Goal: Task Accomplishment & Management: Complete application form

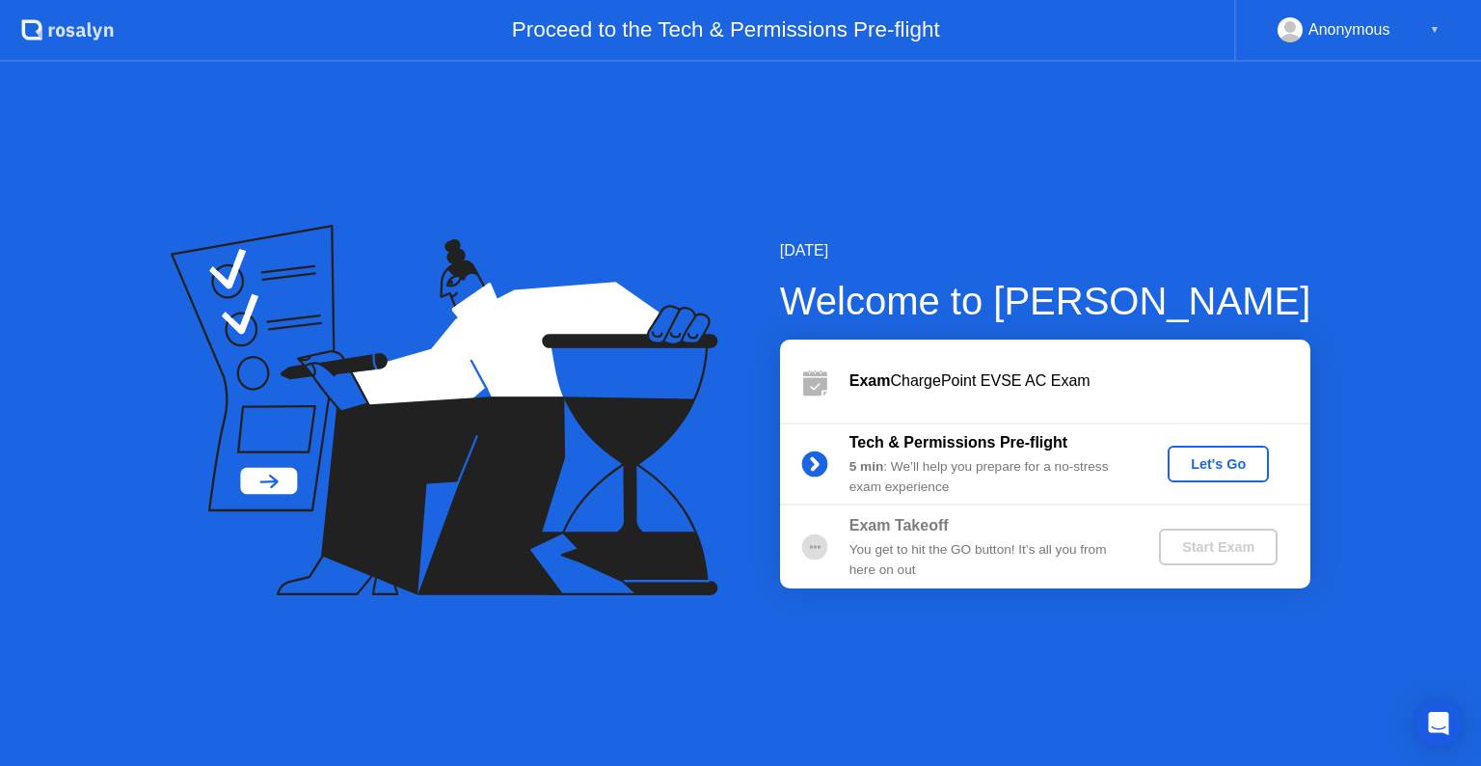
click at [1226, 475] on button "Let's Go" at bounding box center [1218, 463] width 101 height 37
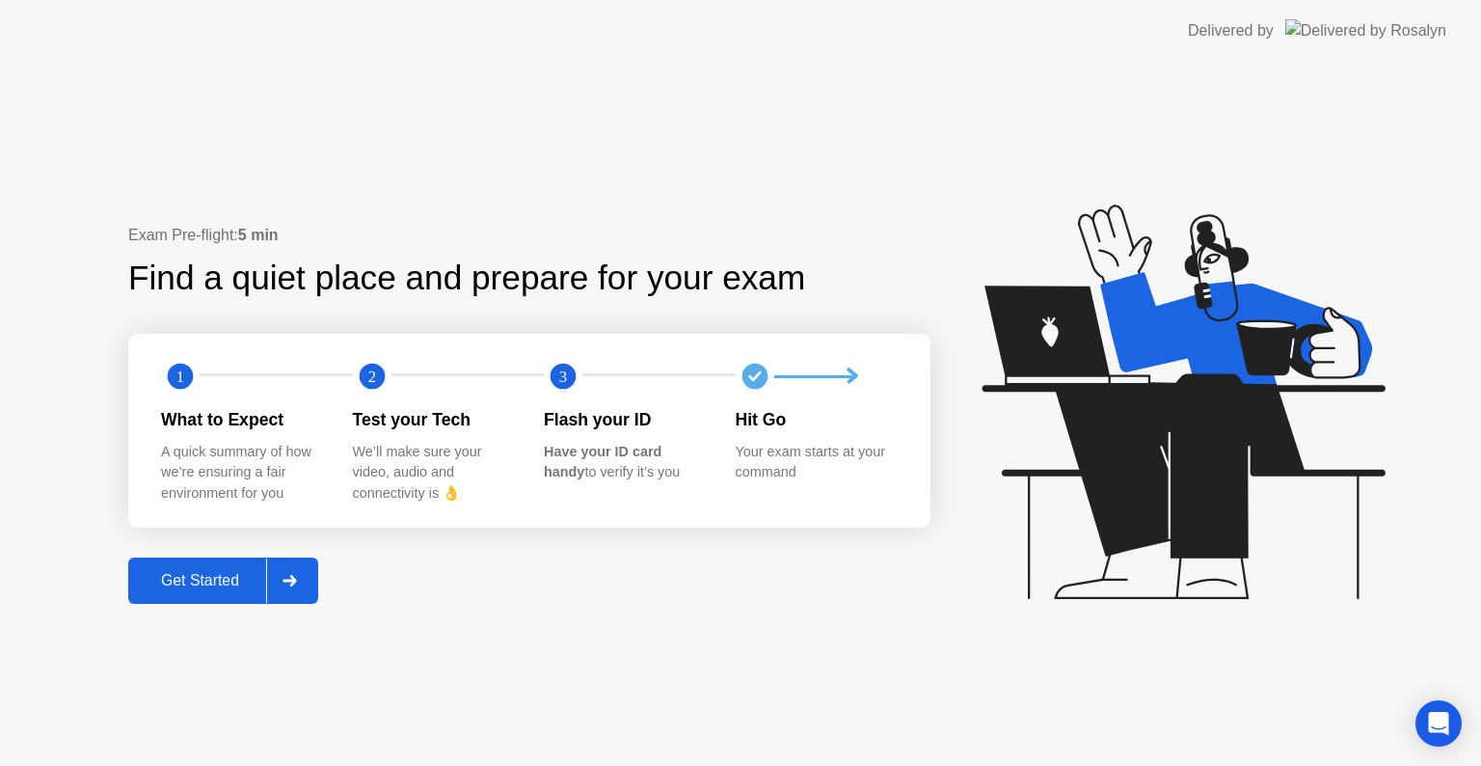
click at [211, 579] on div "Get Started" at bounding box center [200, 580] width 132 height 17
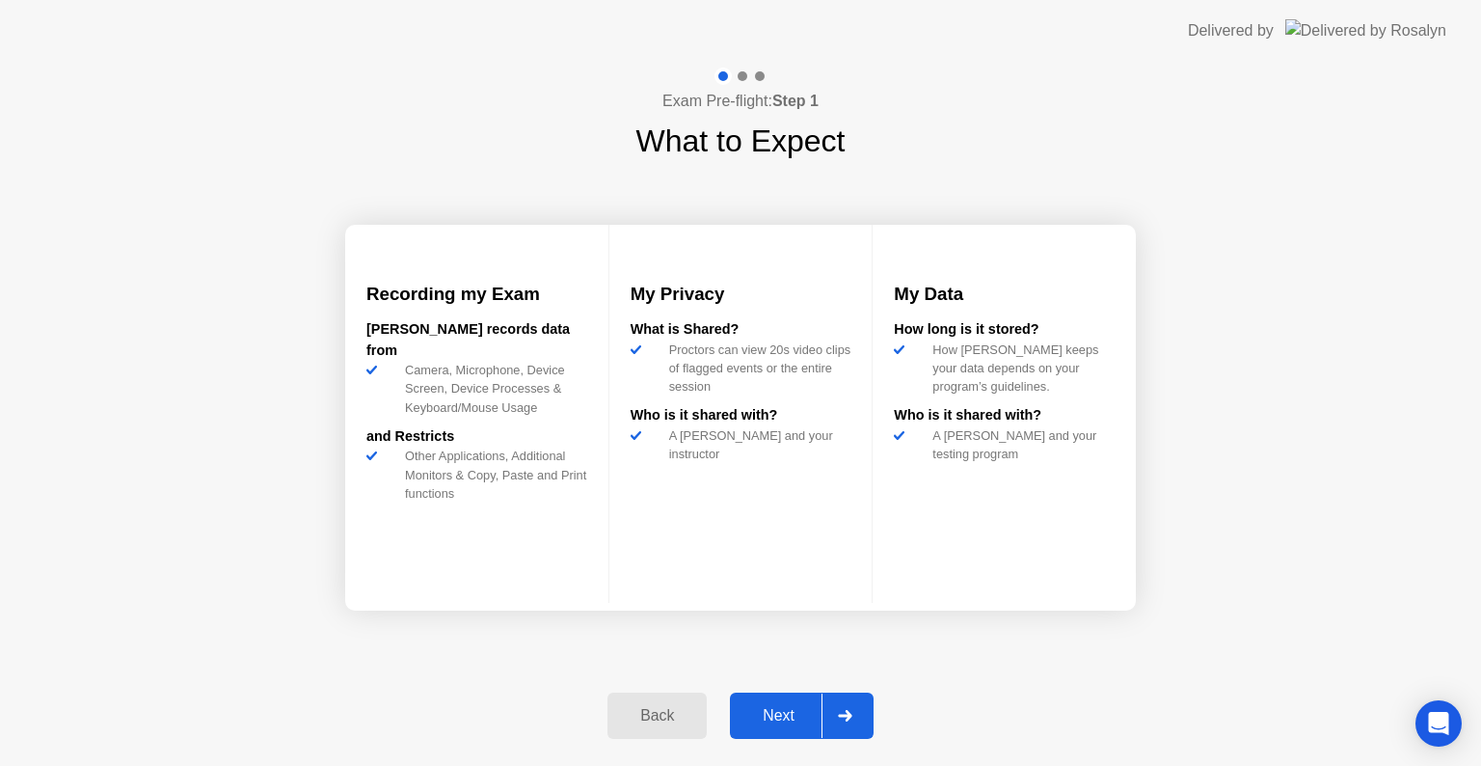
click at [768, 710] on div "Next" at bounding box center [779, 715] width 86 height 17
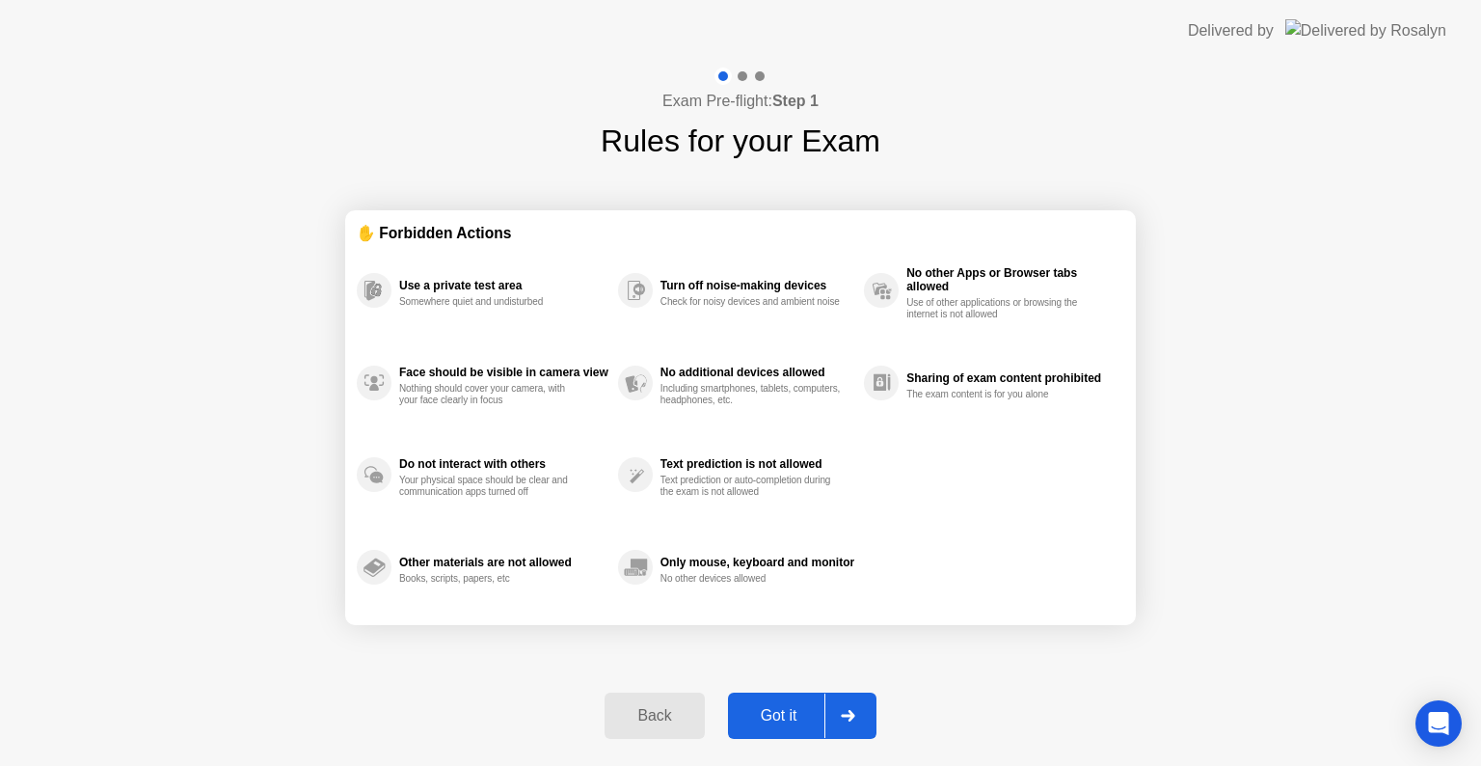
click at [768, 710] on div "Got it" at bounding box center [779, 715] width 91 height 17
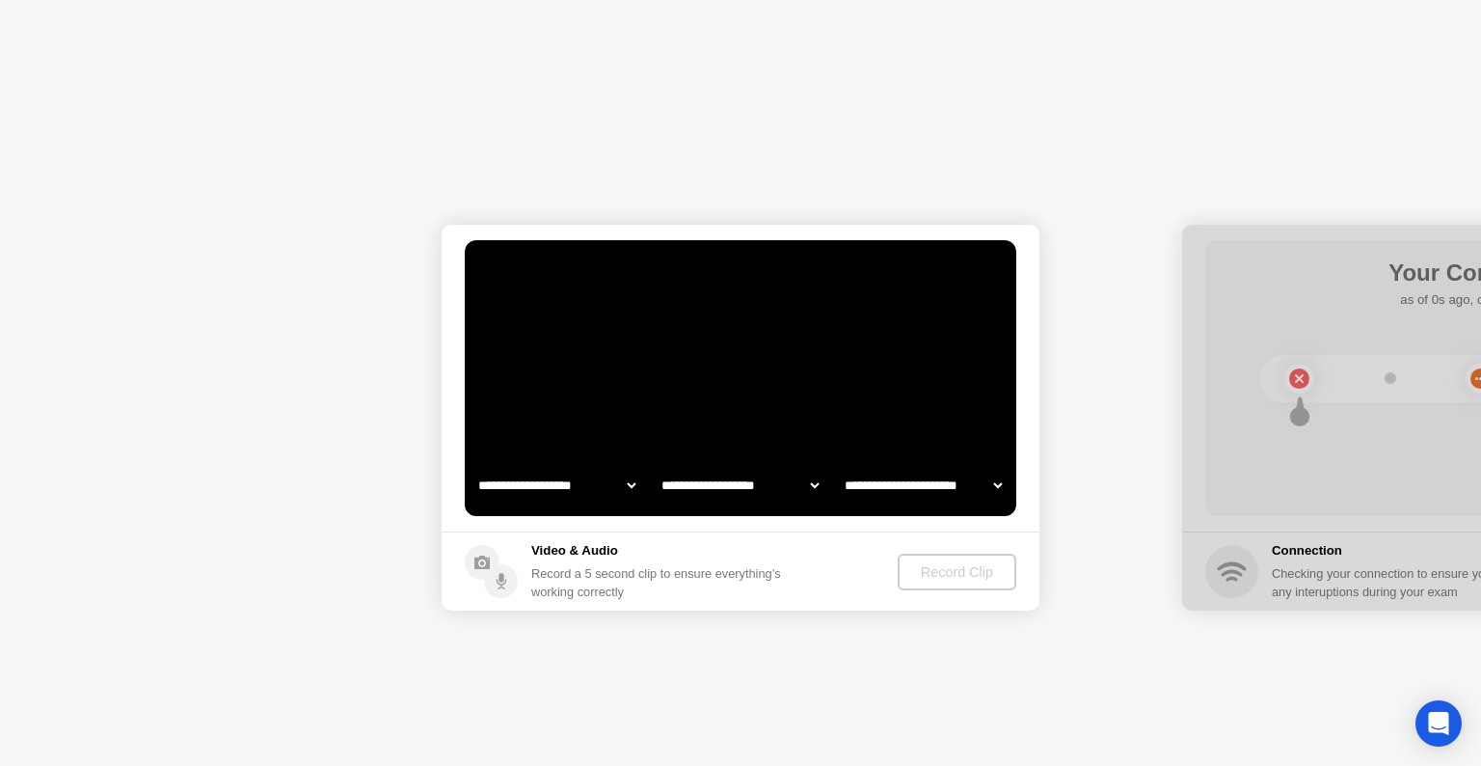
select select "**********"
select select "*******"
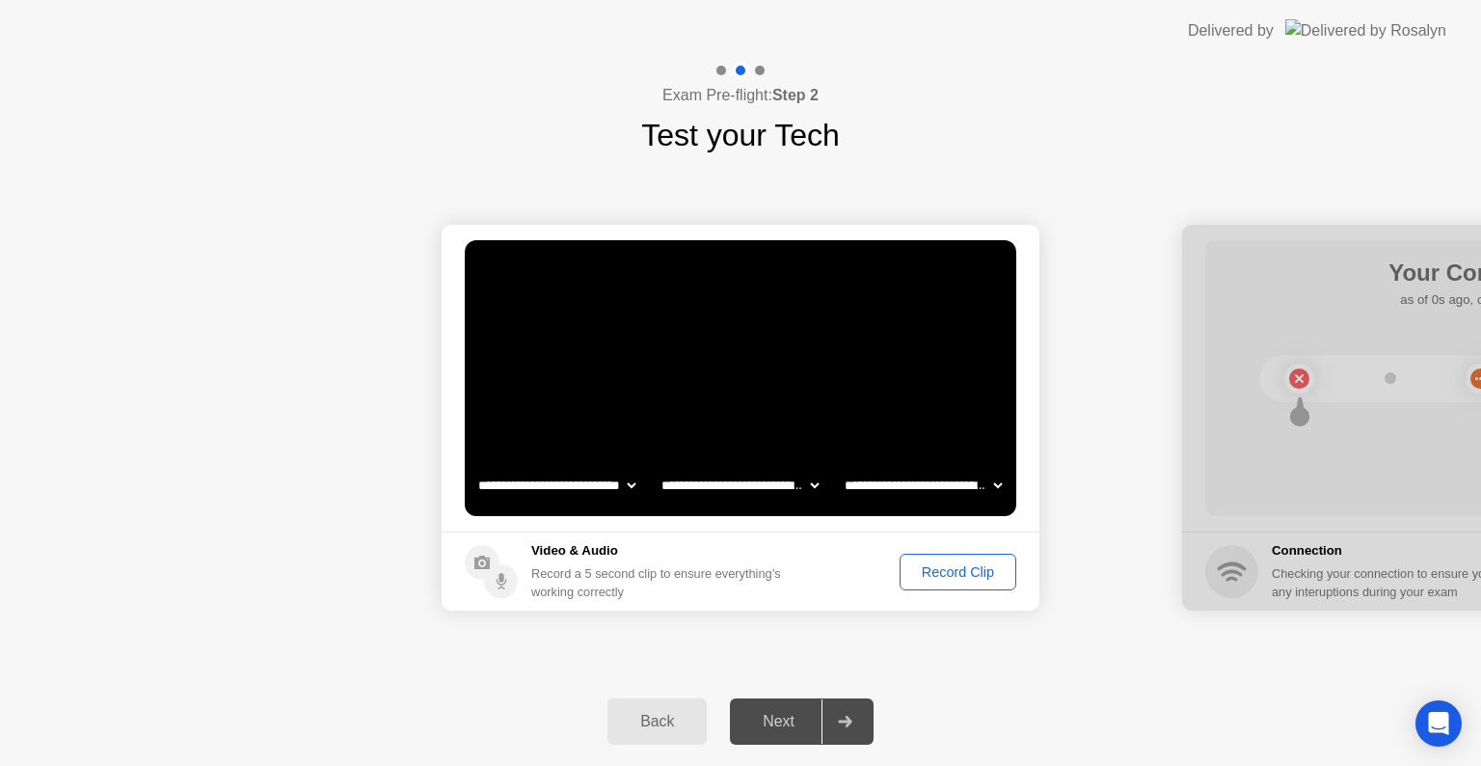
click at [964, 576] on div "Record Clip" at bounding box center [957, 571] width 103 height 15
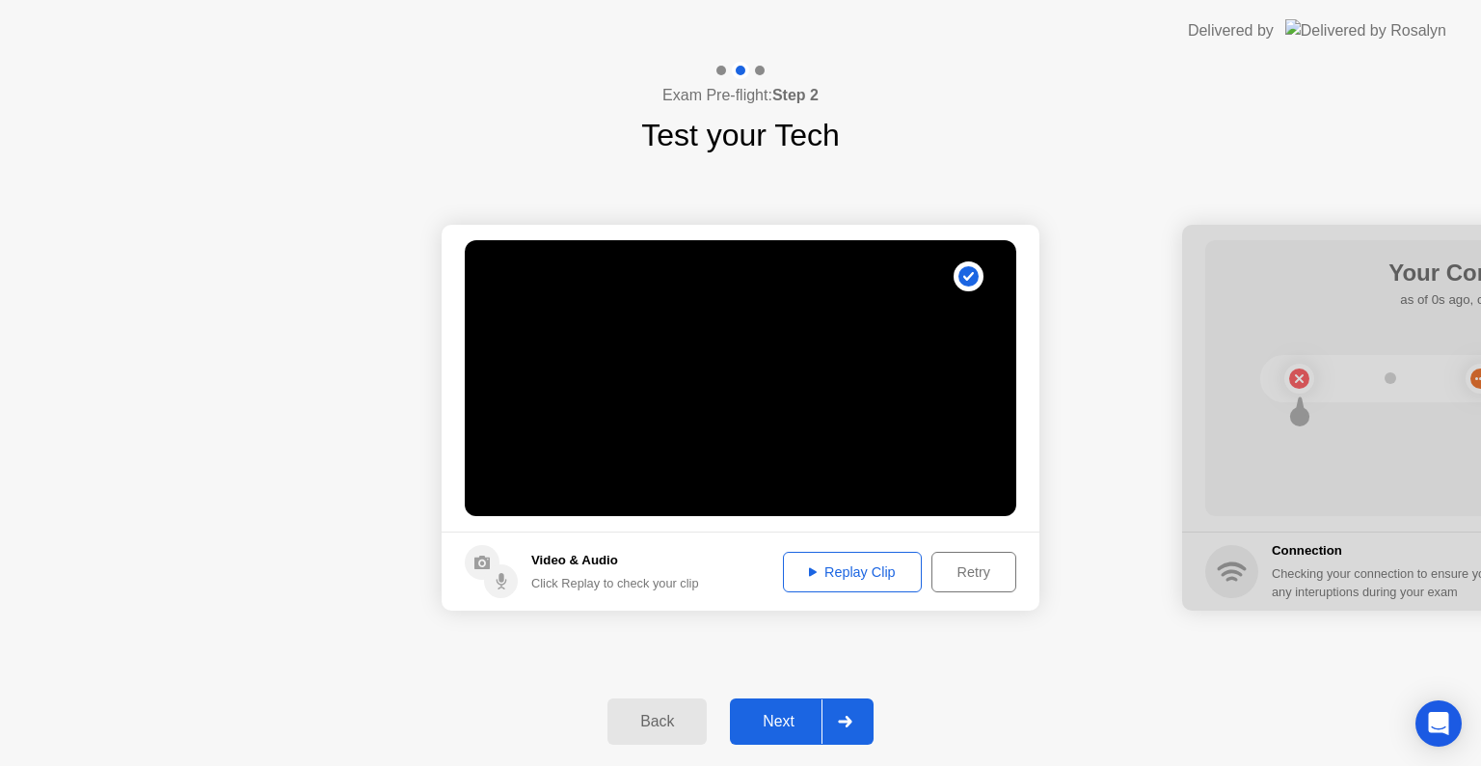
click at [837, 573] on div "Replay Clip" at bounding box center [852, 571] width 125 height 15
click at [767, 728] on div "Next" at bounding box center [779, 721] width 86 height 17
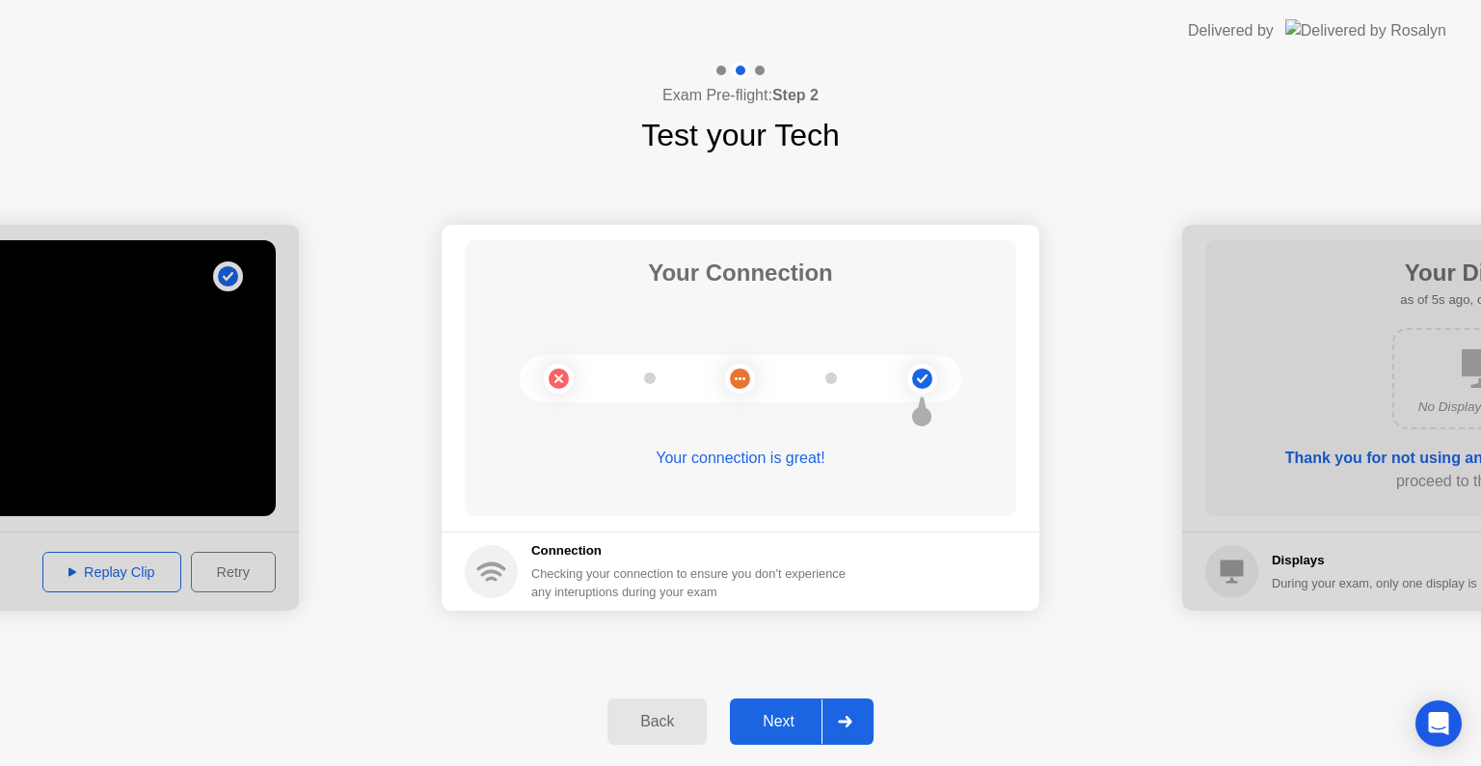
click at [767, 728] on div "Next" at bounding box center [779, 721] width 86 height 17
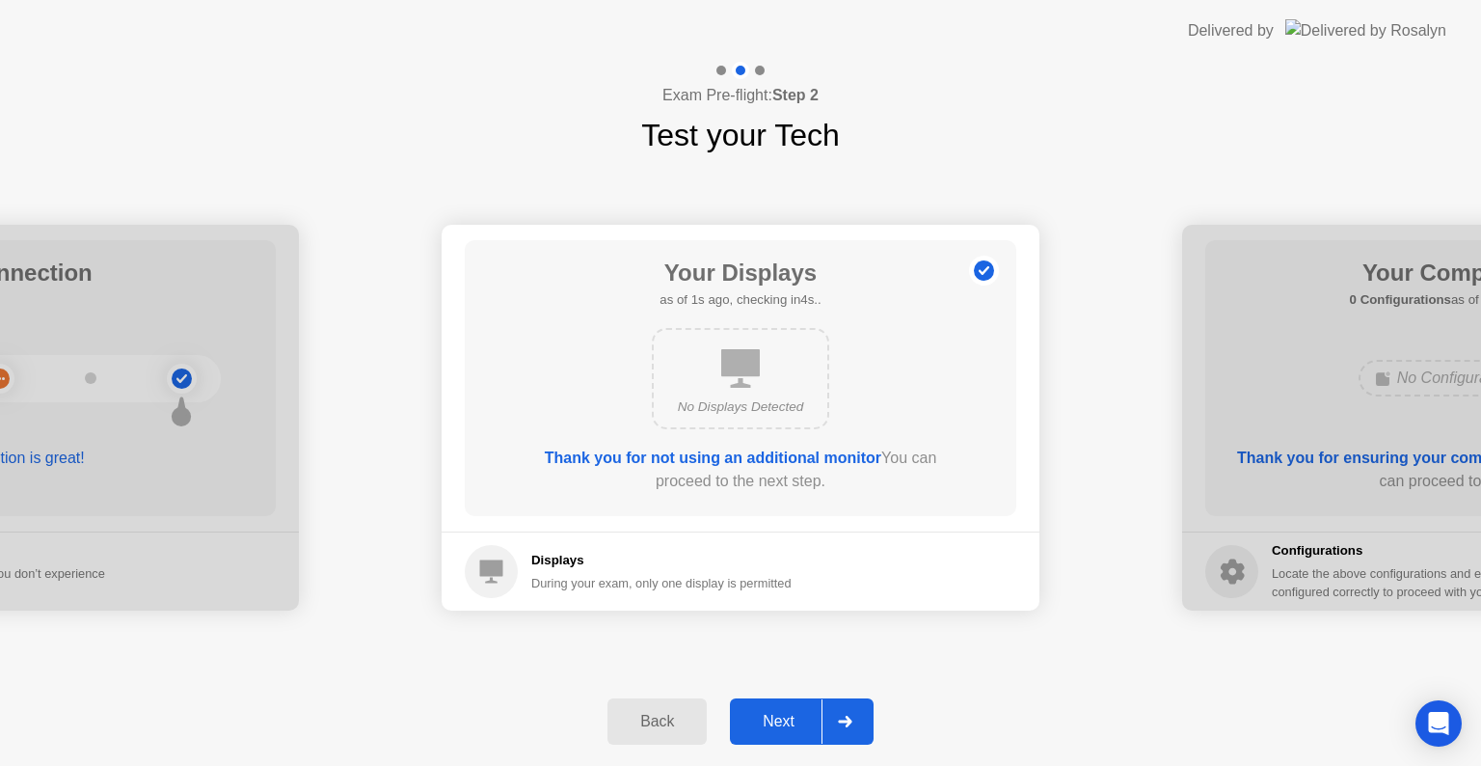
click at [767, 728] on div "Next" at bounding box center [779, 721] width 86 height 17
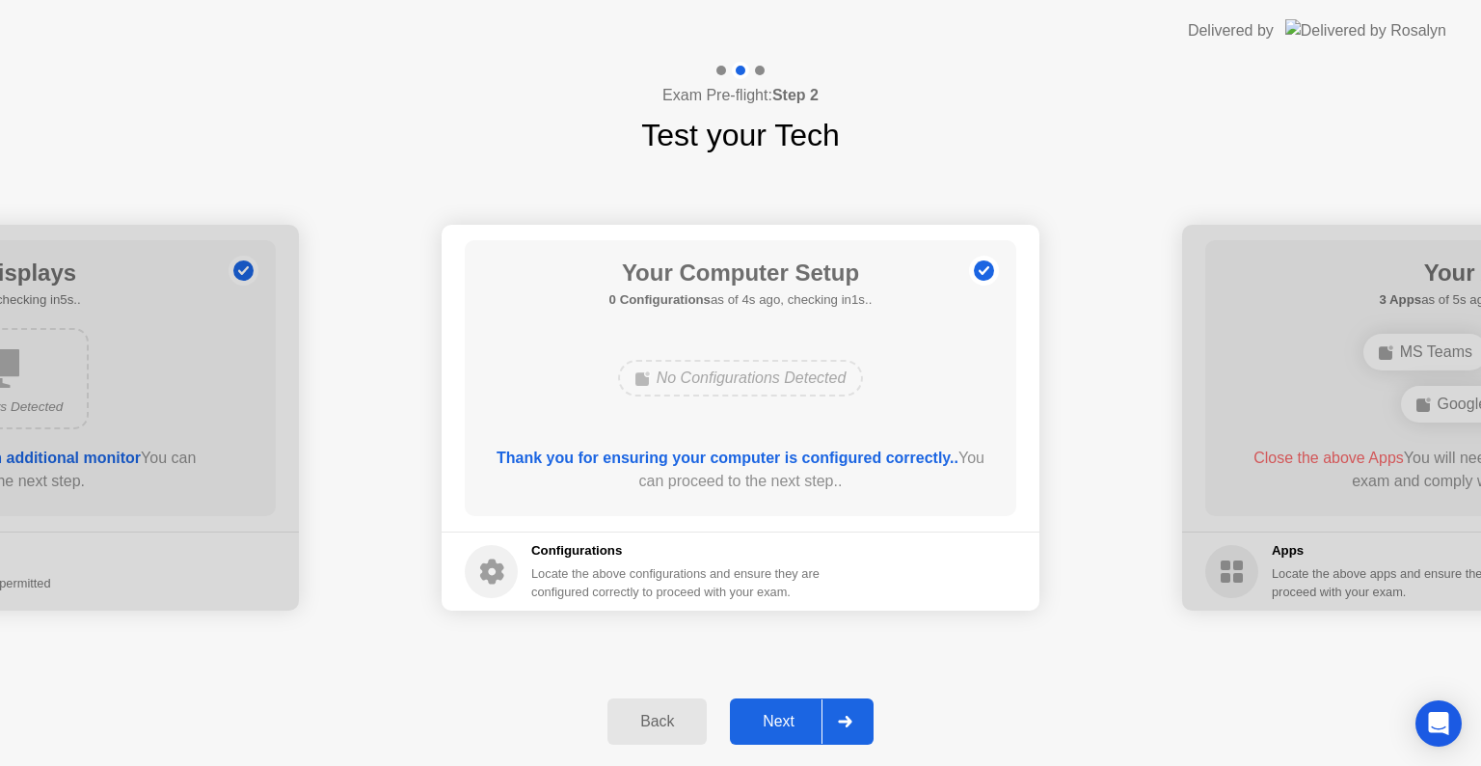
click at [767, 728] on div "Next" at bounding box center [779, 721] width 86 height 17
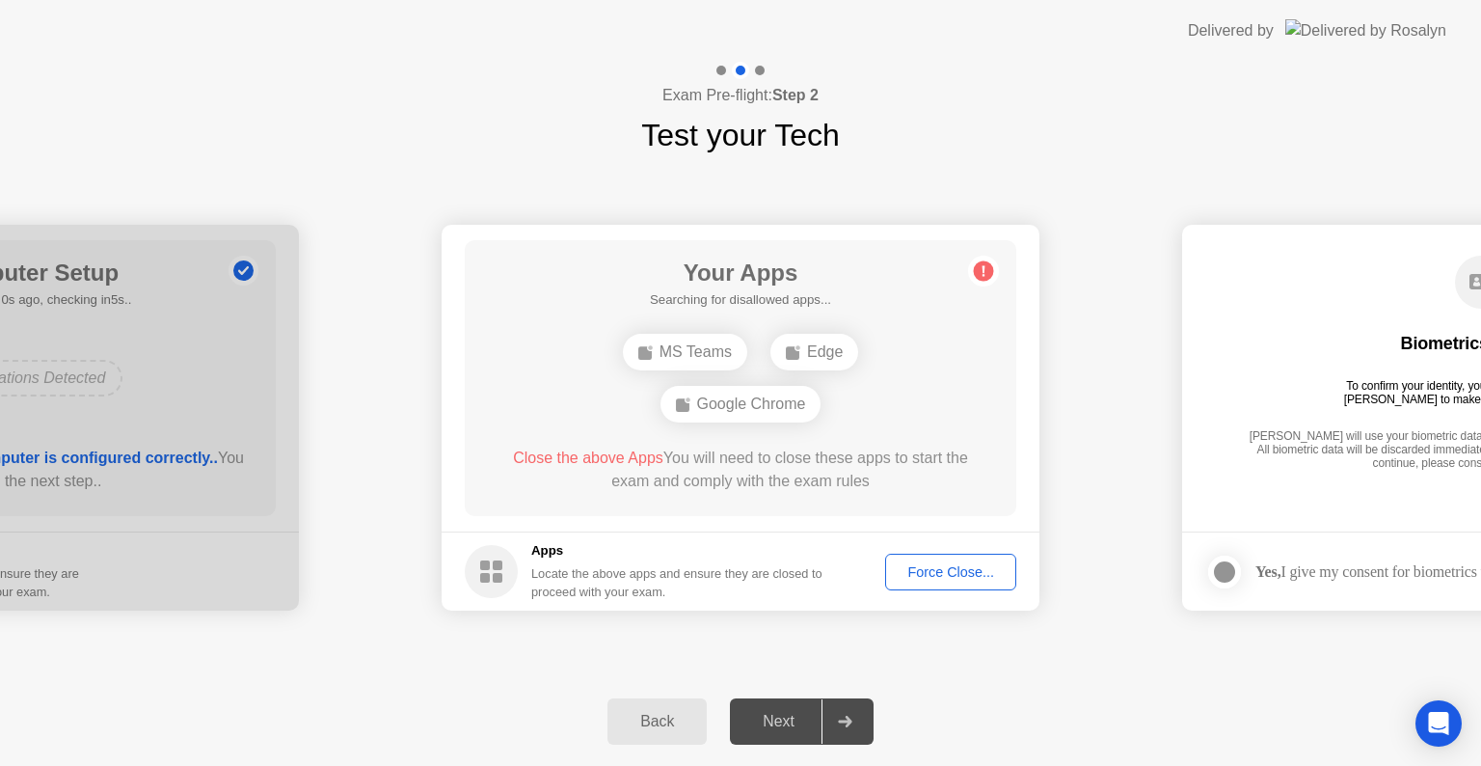
click at [929, 572] on div "Force Close..." at bounding box center [951, 571] width 118 height 15
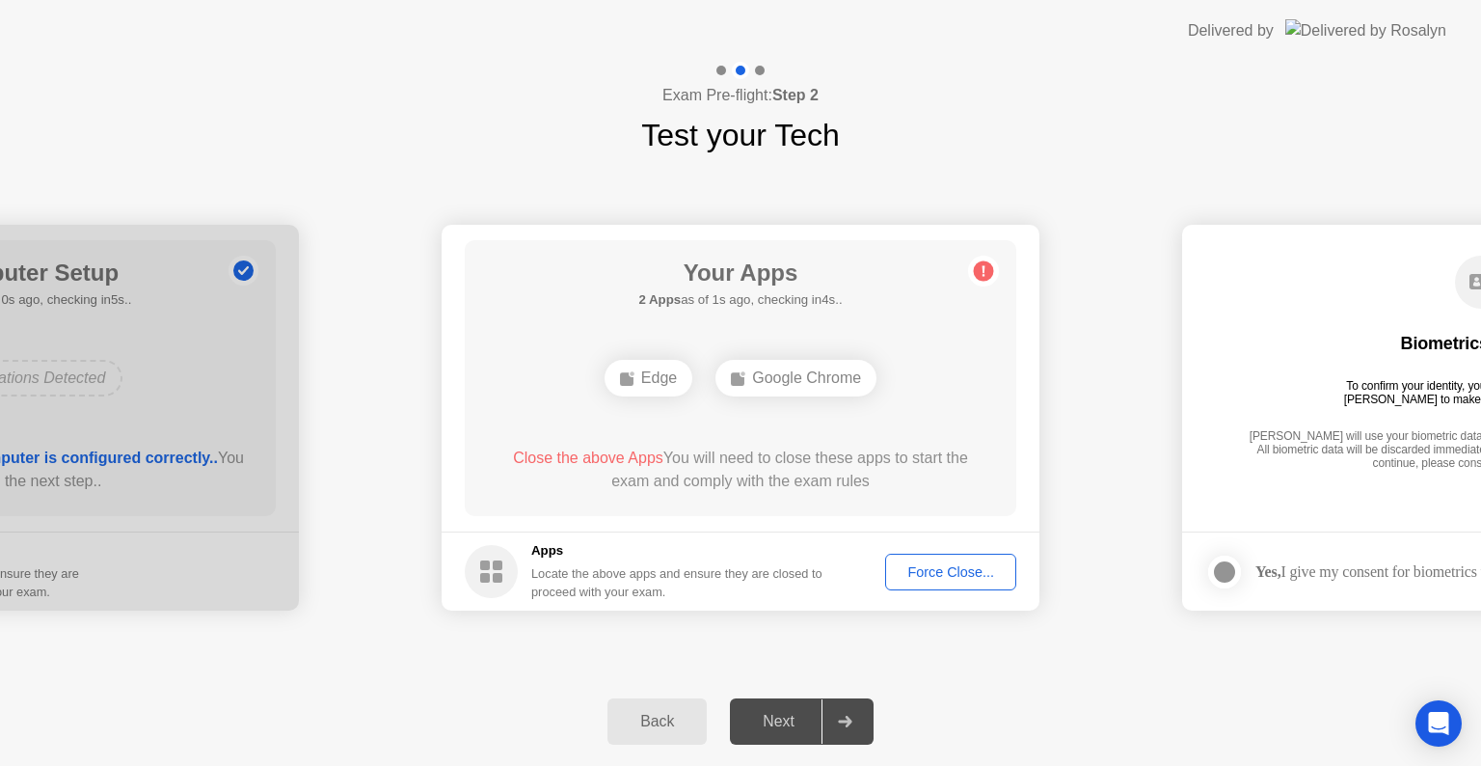
click at [938, 572] on div "Force Close..." at bounding box center [951, 571] width 118 height 15
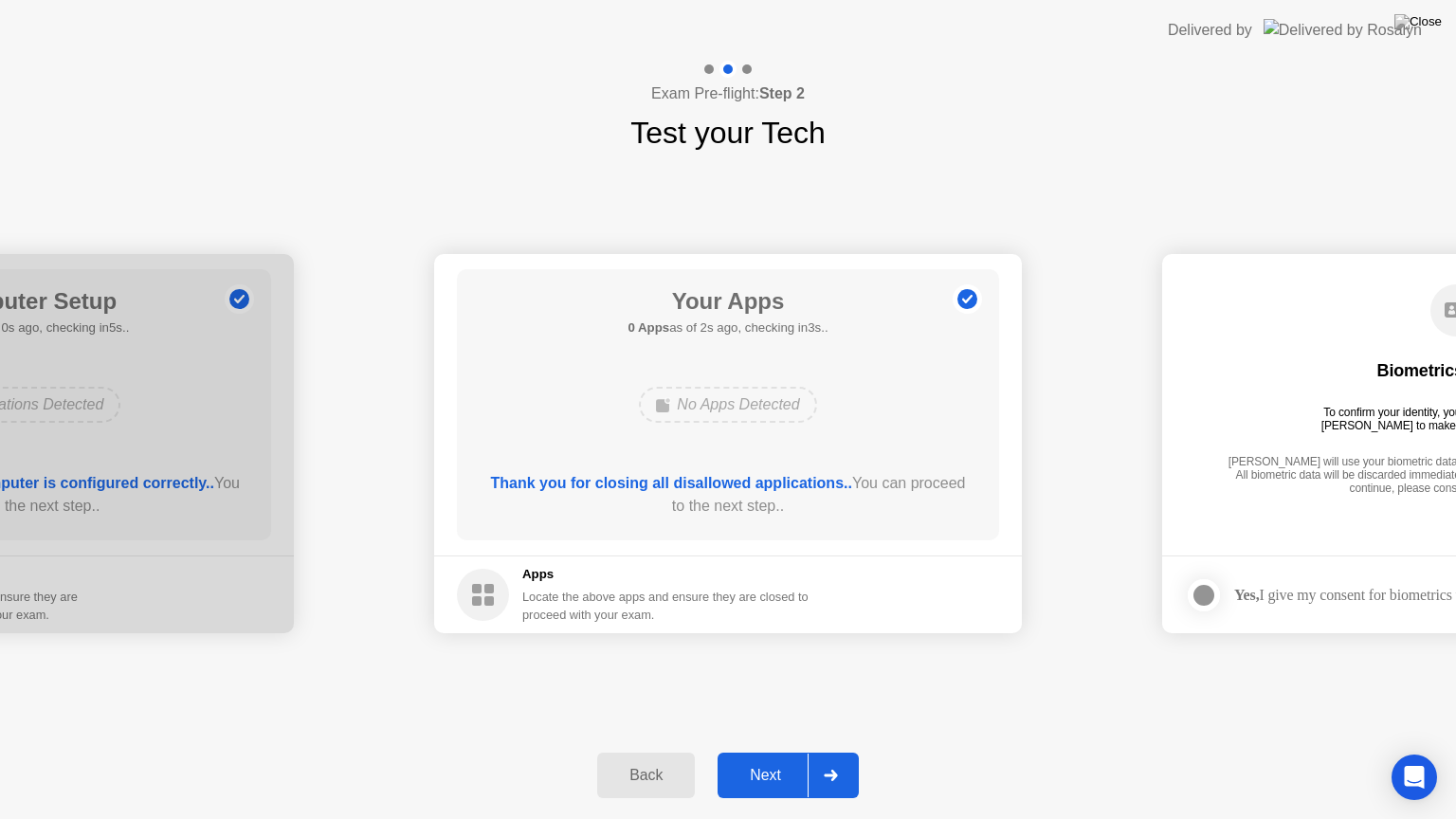
click at [754, 752] on div "Next" at bounding box center [766, 775] width 85 height 17
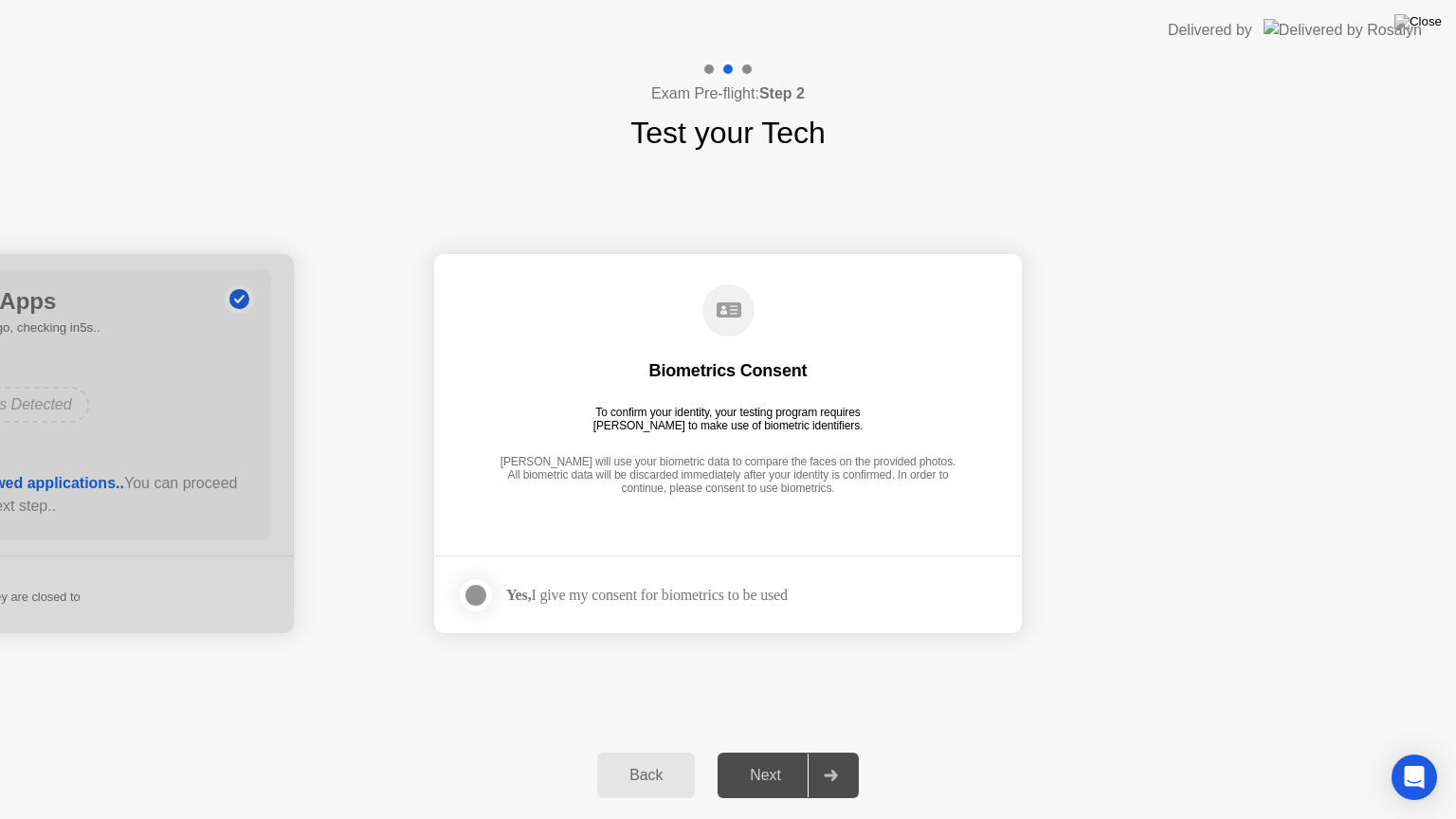
click at [482, 592] on div at bounding box center [475, 595] width 23 height 23
click at [766, 752] on div "Next" at bounding box center [766, 775] width 85 height 17
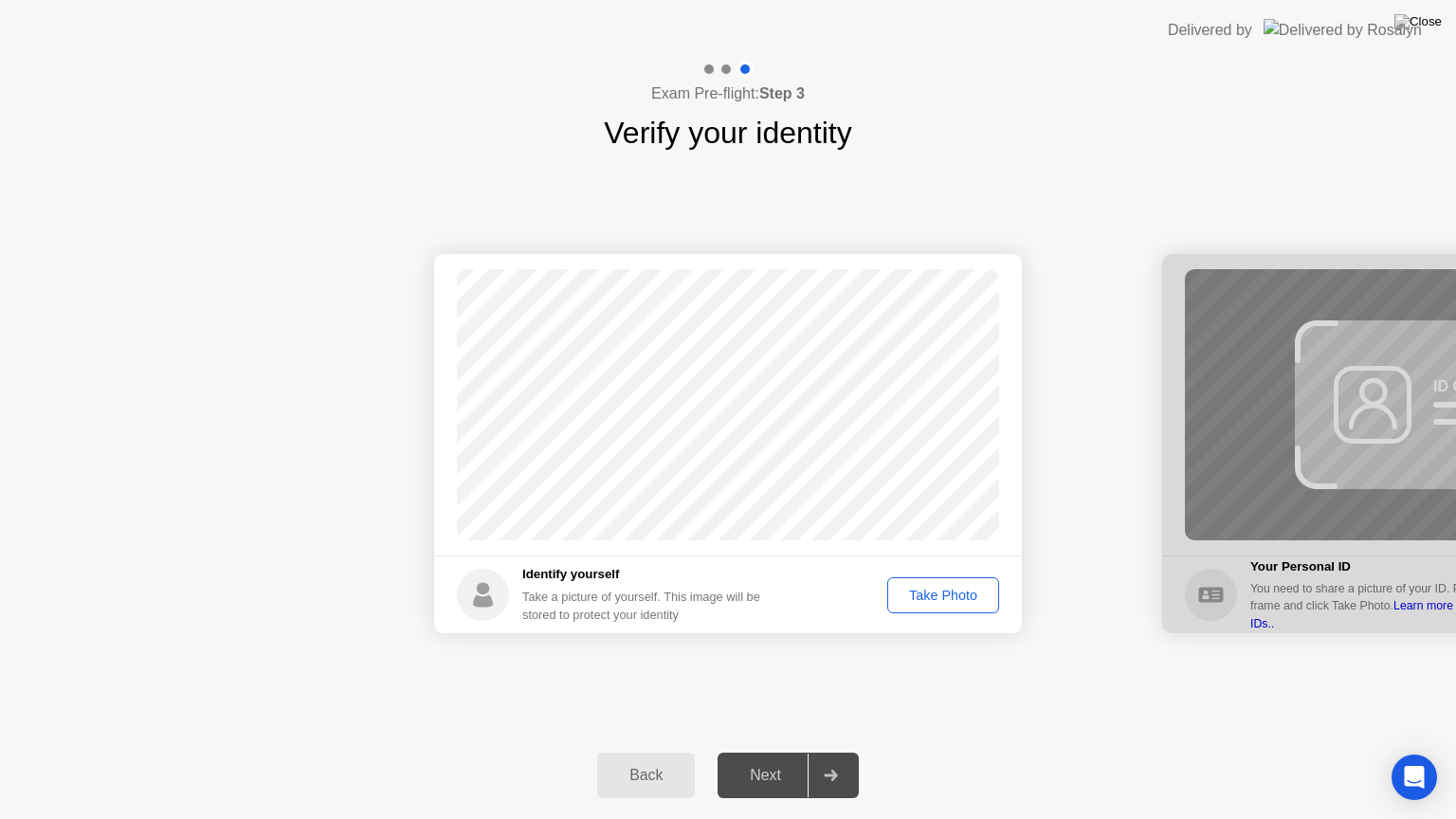
click at [919, 602] on div "Take Photo" at bounding box center [943, 595] width 98 height 15
click at [774, 752] on div "Next" at bounding box center [766, 775] width 85 height 17
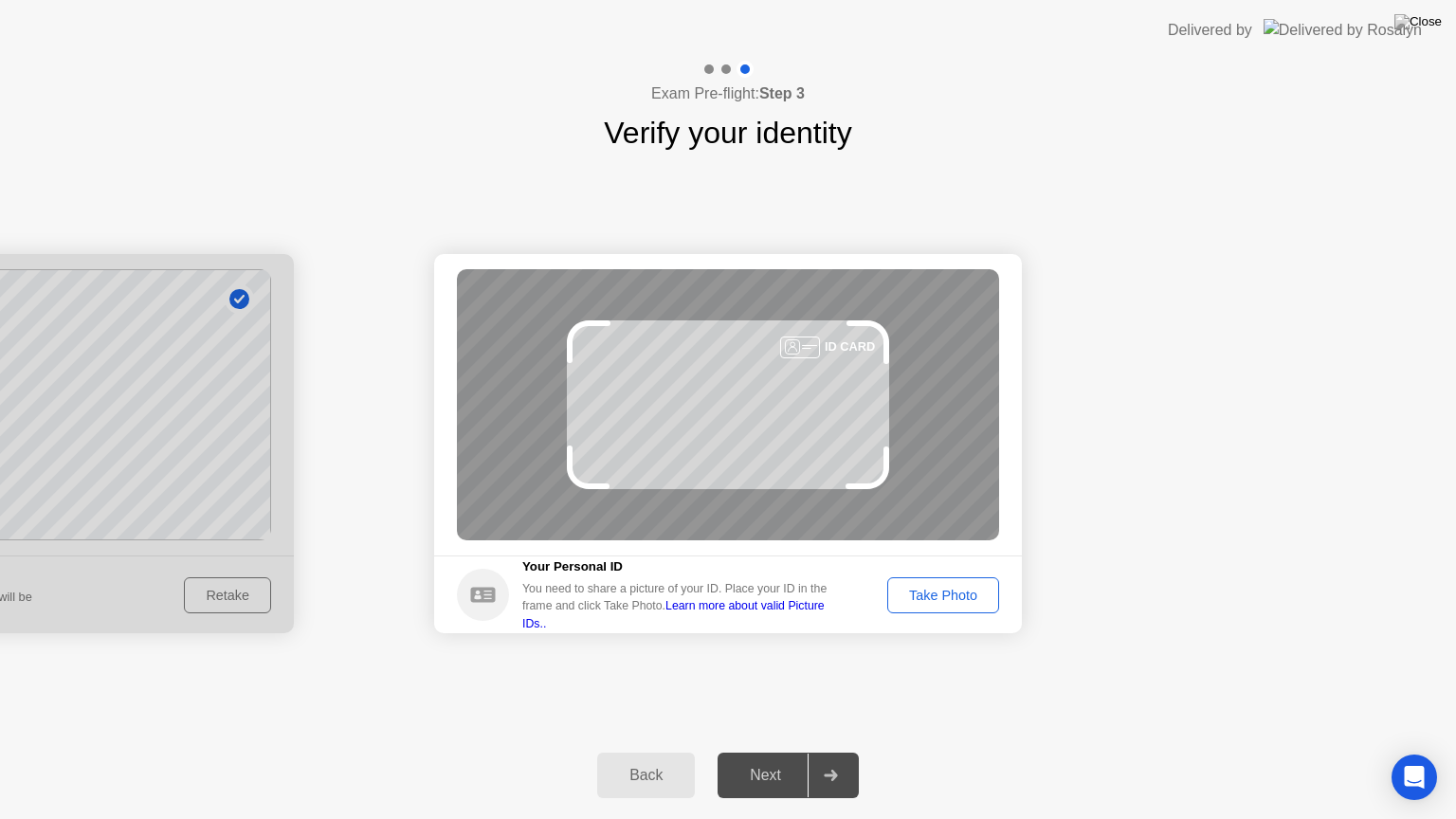
click at [942, 596] on div "Take Photo" at bounding box center [943, 595] width 98 height 15
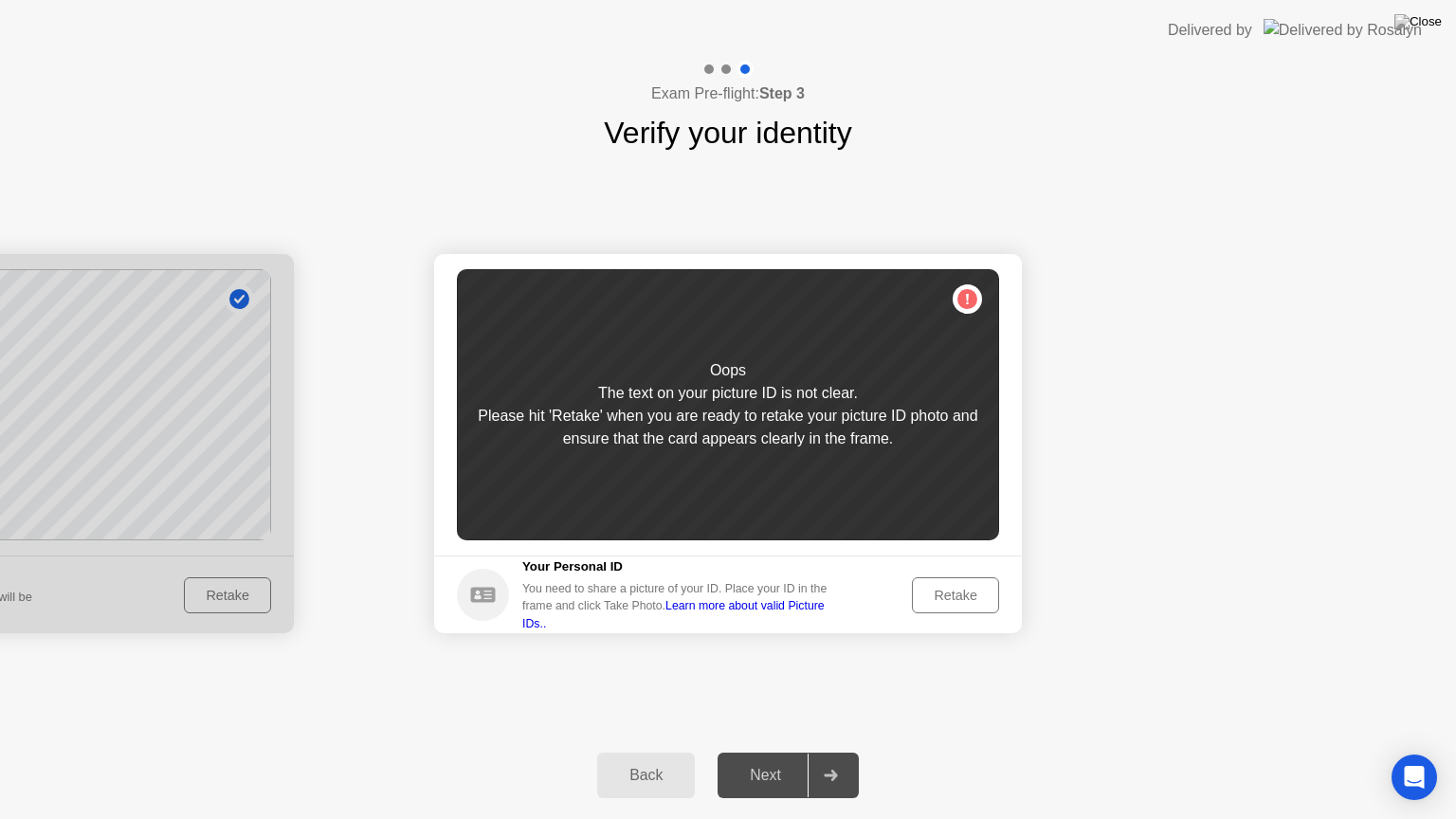
click at [942, 596] on div "Retake" at bounding box center [955, 595] width 74 height 15
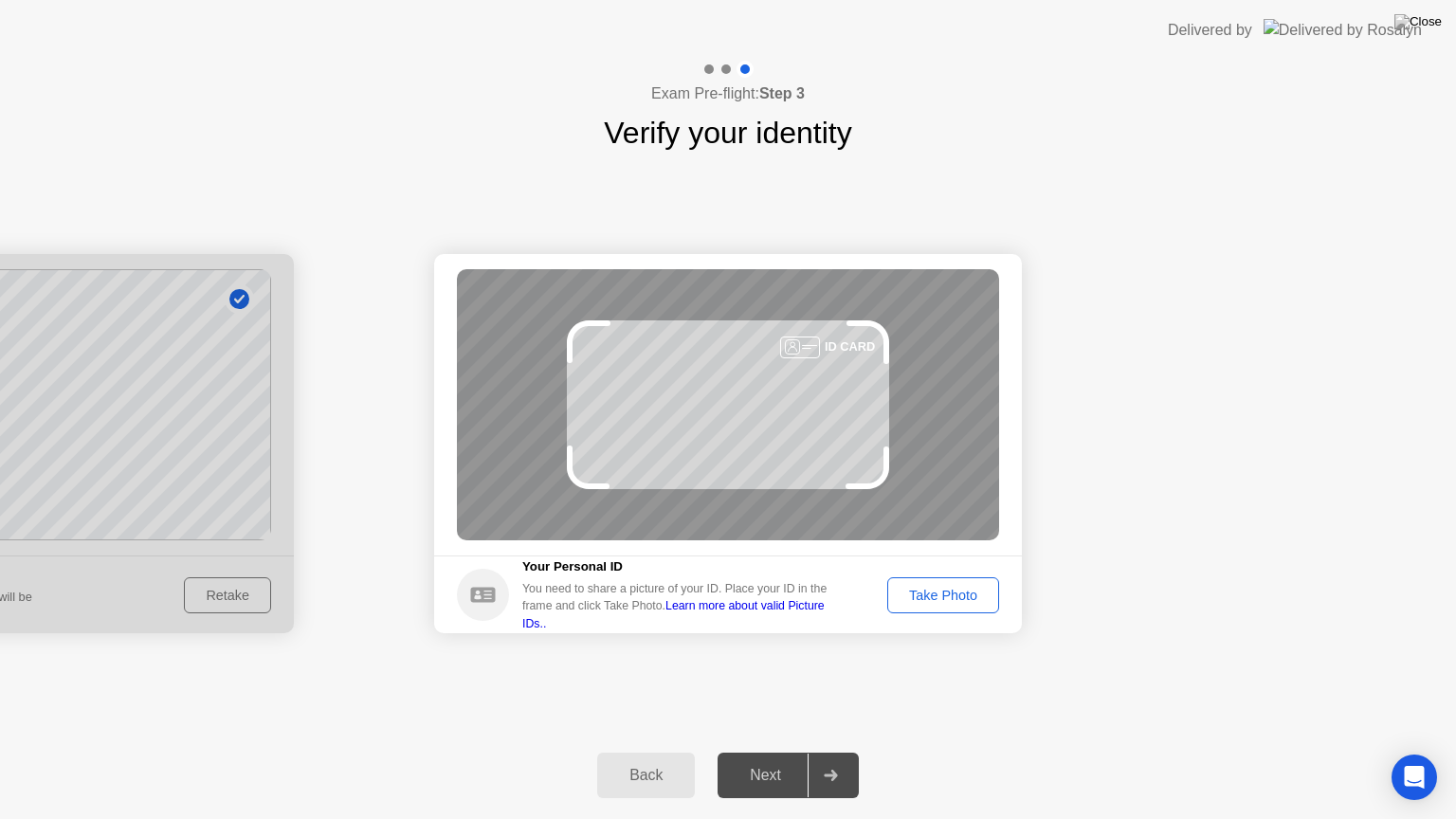
click at [942, 596] on div "Take Photo" at bounding box center [943, 595] width 98 height 15
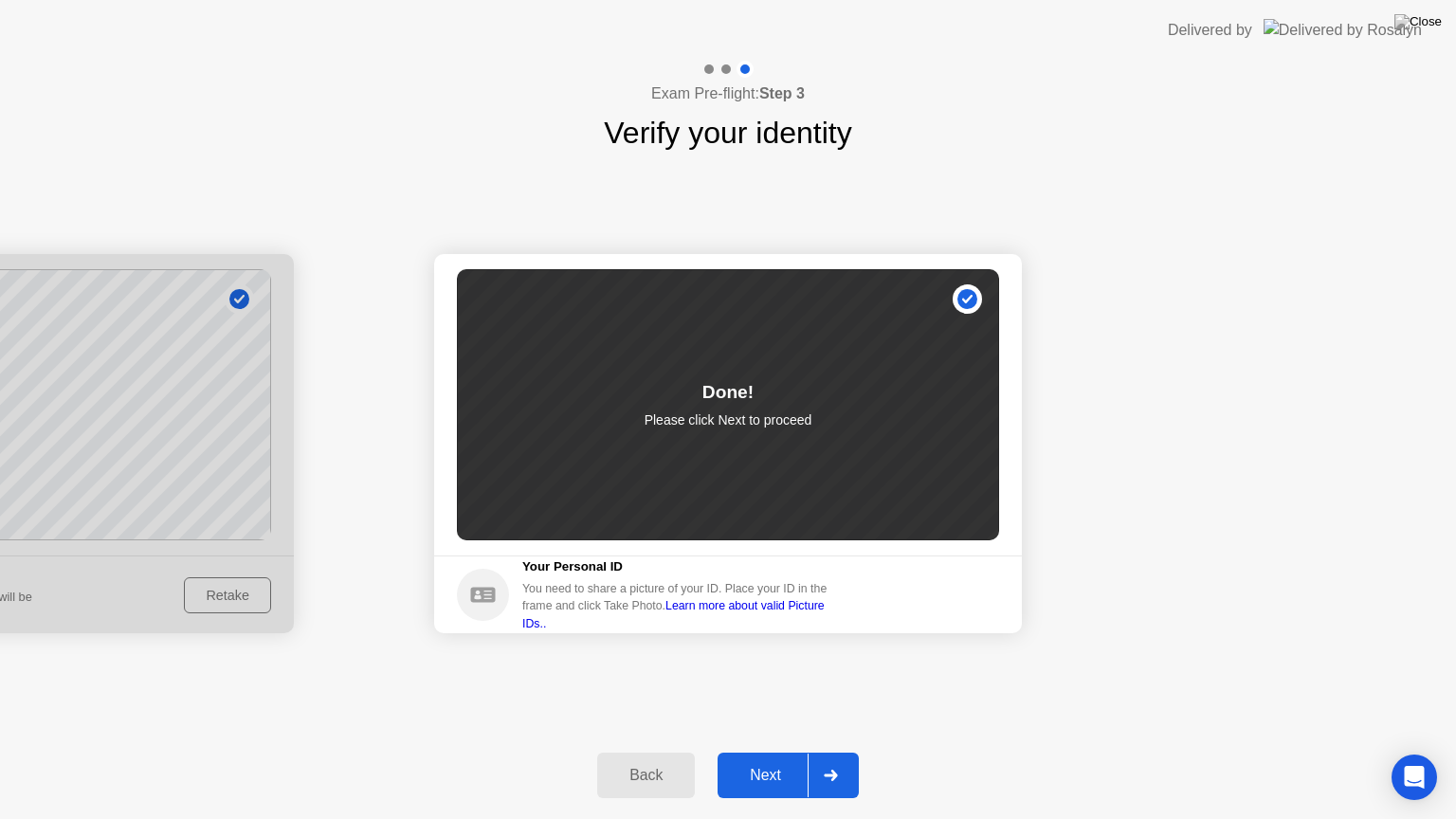
click at [776, 752] on div "Next" at bounding box center [766, 775] width 85 height 17
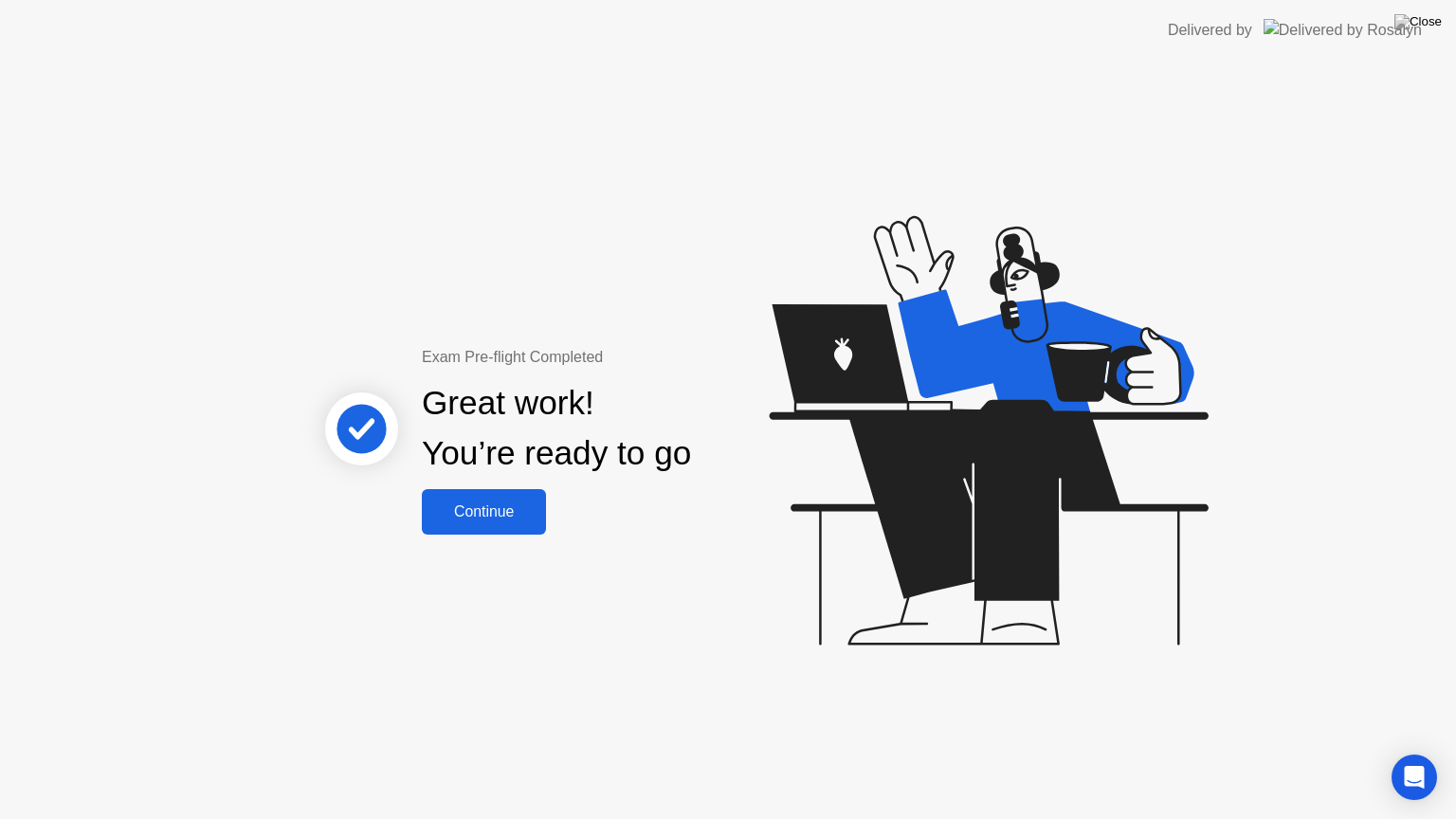
click at [479, 528] on button "Continue" at bounding box center [484, 512] width 124 height 45
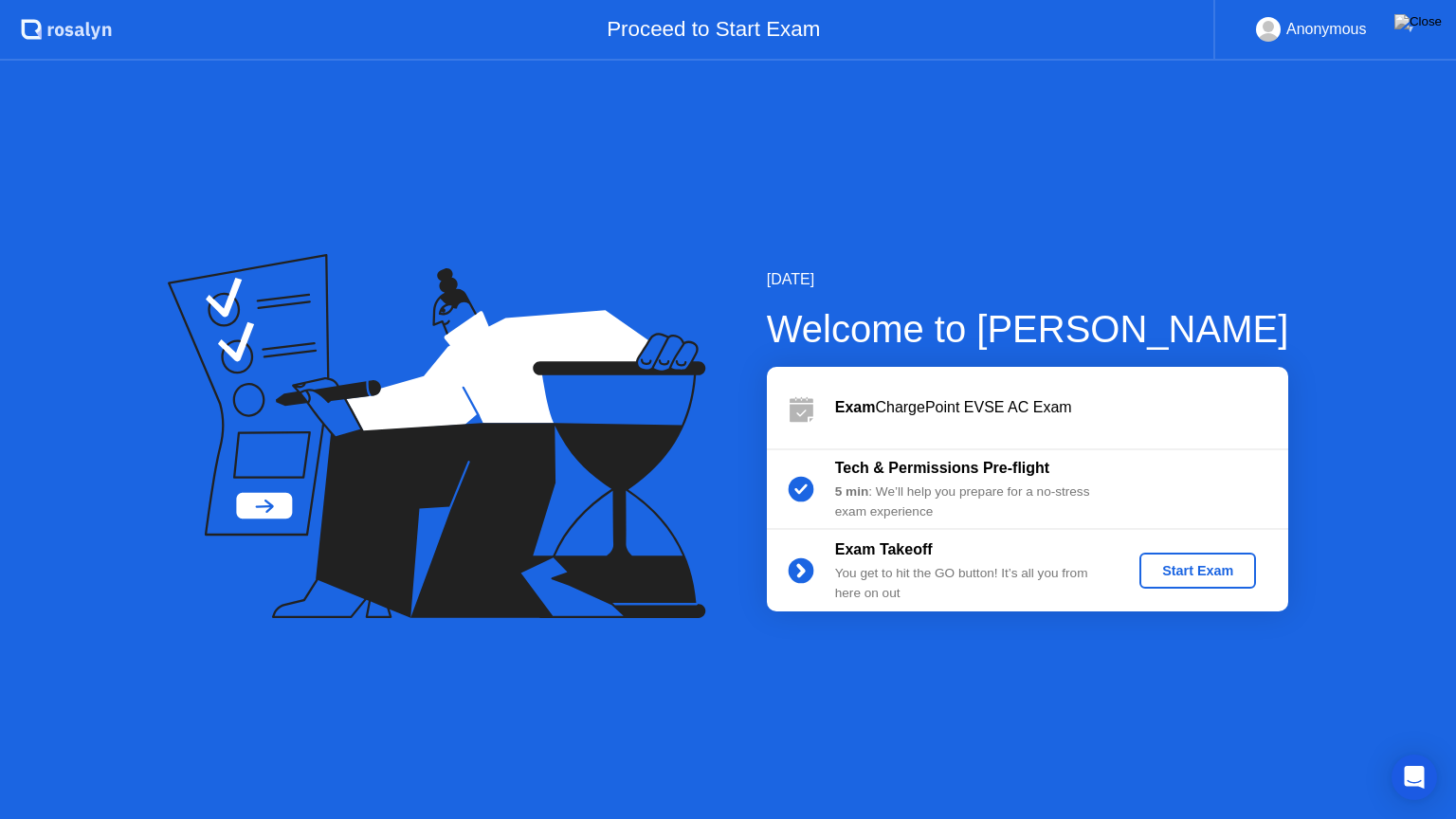
click at [1172, 569] on div "Start Exam" at bounding box center [1197, 570] width 101 height 15
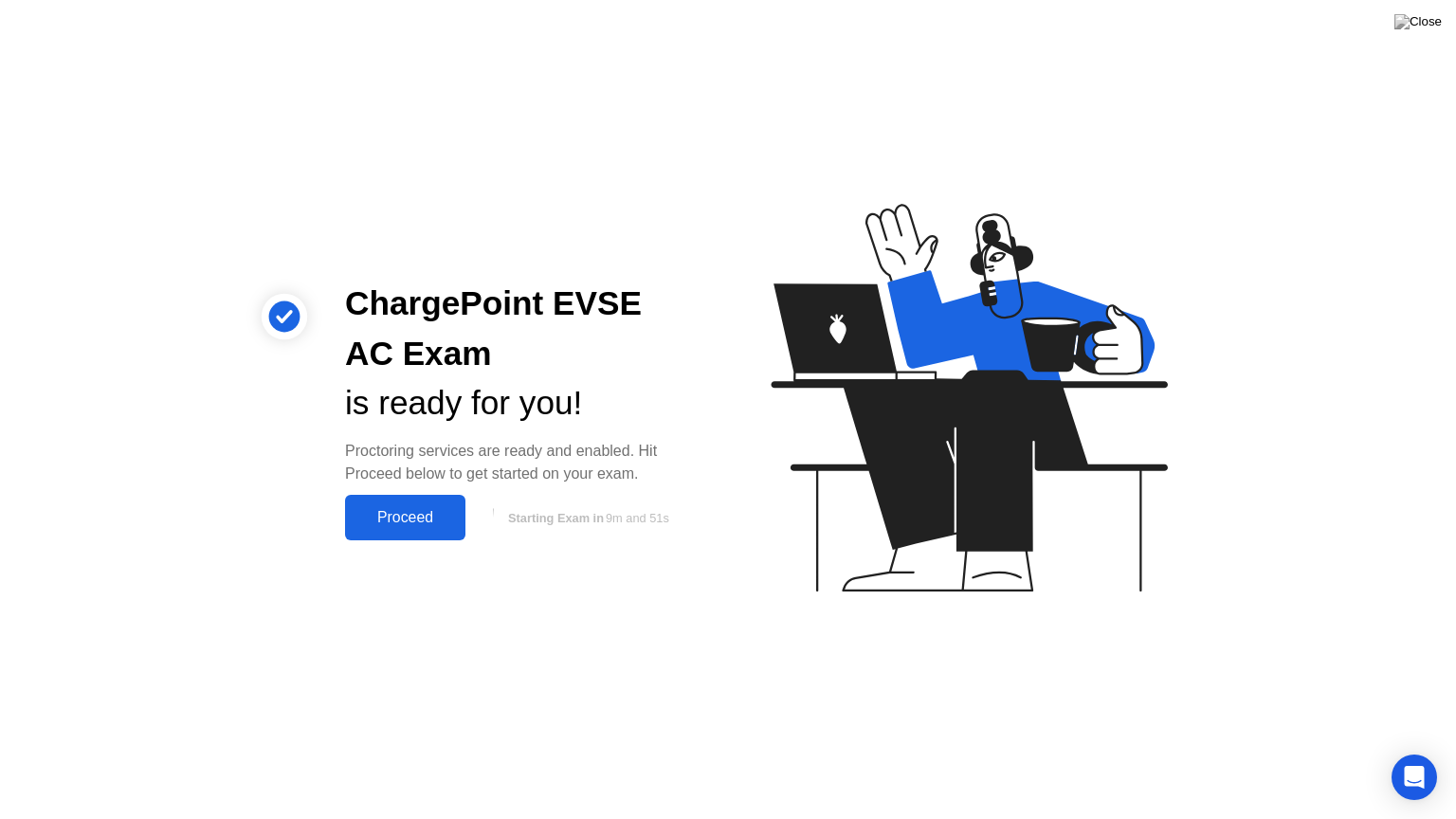
click at [404, 514] on div "Proceed" at bounding box center [405, 517] width 109 height 17
